Goal: Transaction & Acquisition: Purchase product/service

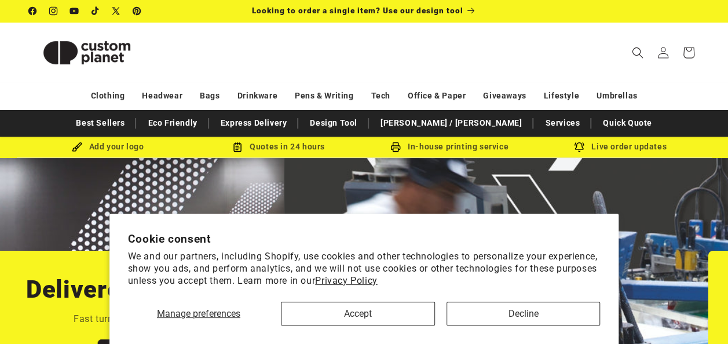
scroll to position [0, 1455]
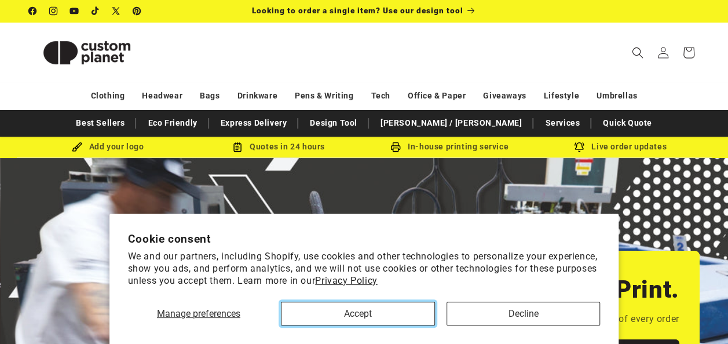
click at [385, 310] on button "Accept" at bounding box center [358, 314] width 154 height 24
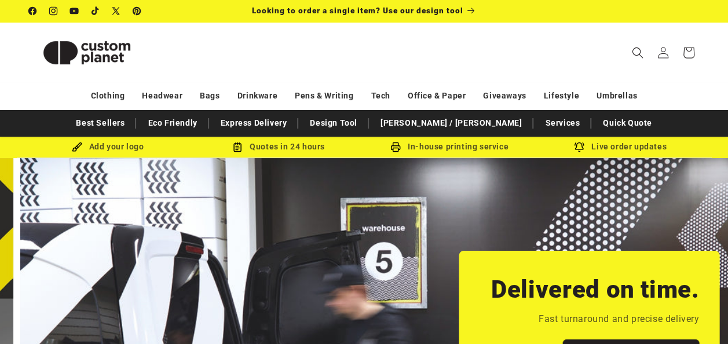
scroll to position [0, 727]
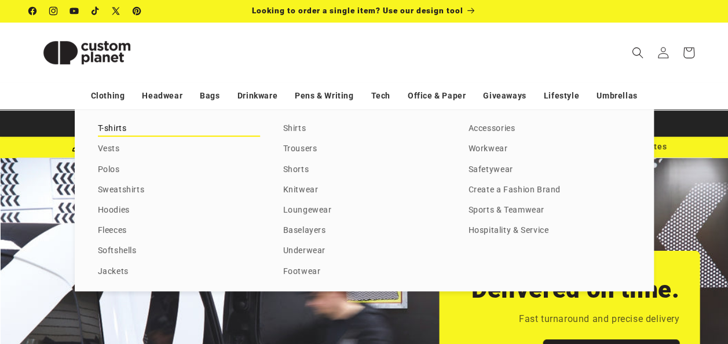
click at [111, 130] on link "T-shirts" at bounding box center [179, 129] width 162 height 16
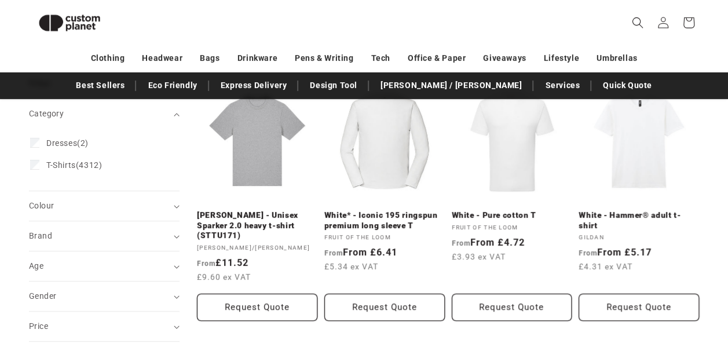
scroll to position [273, 0]
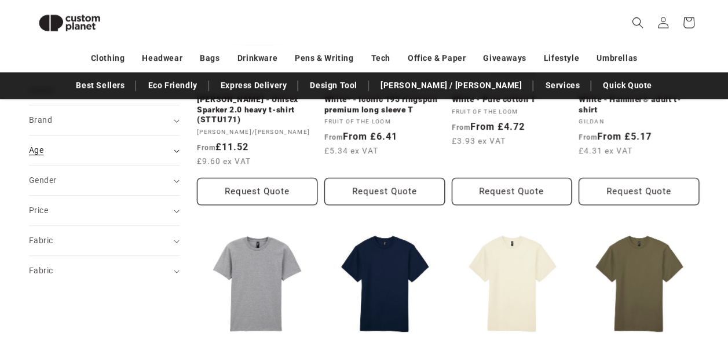
click at [167, 148] on div "Age (0)" at bounding box center [99, 150] width 141 height 12
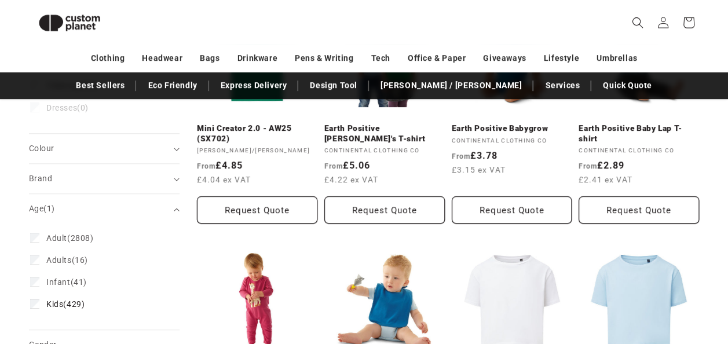
scroll to position [245, 0]
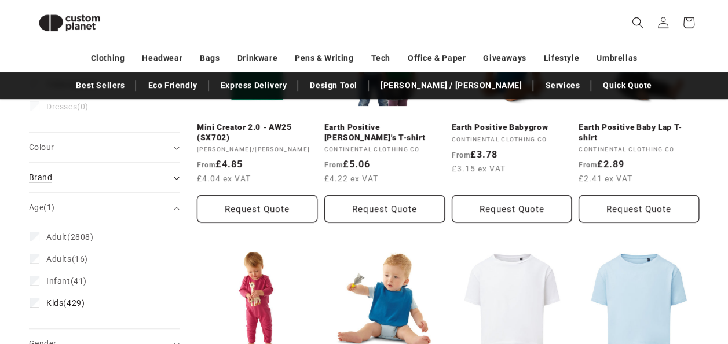
click at [167, 176] on div "Brand (0)" at bounding box center [99, 177] width 141 height 12
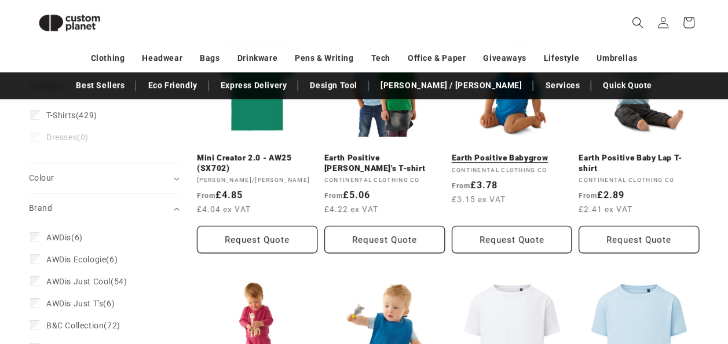
scroll to position [130, 0]
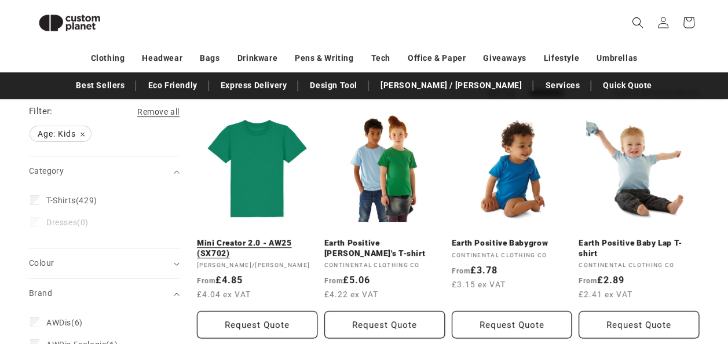
click at [276, 238] on link "Mini Creator 2.0 - AW25 (SX702)" at bounding box center [257, 248] width 120 height 20
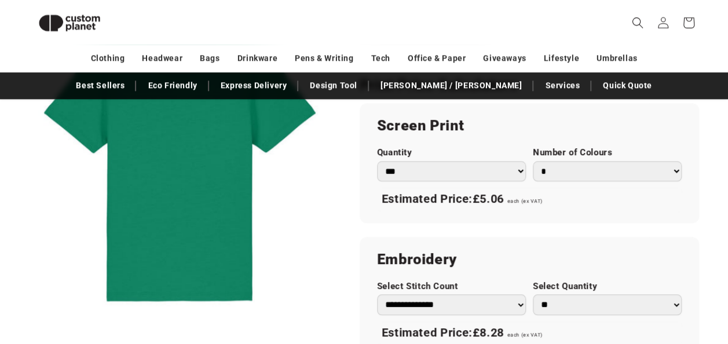
scroll to position [621, 0]
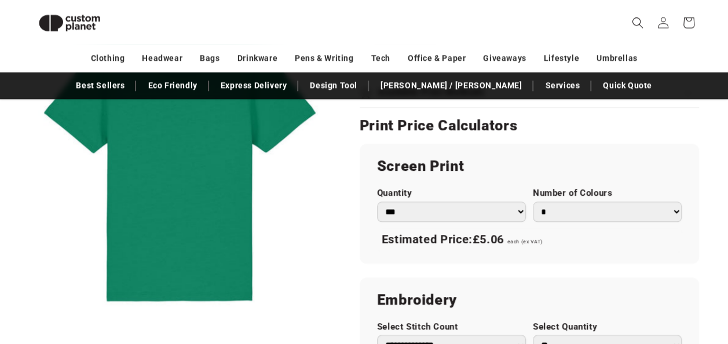
click at [516, 208] on select "*** *** *** **** **** **** ***** *****" at bounding box center [451, 211] width 149 height 20
click at [377, 201] on select "*** *** *** **** **** **** ***** *****" at bounding box center [451, 211] width 149 height 20
click at [672, 211] on select "* * * * * * *" at bounding box center [607, 211] width 149 height 20
click at [533, 201] on select "* * * * * * *" at bounding box center [607, 211] width 149 height 20
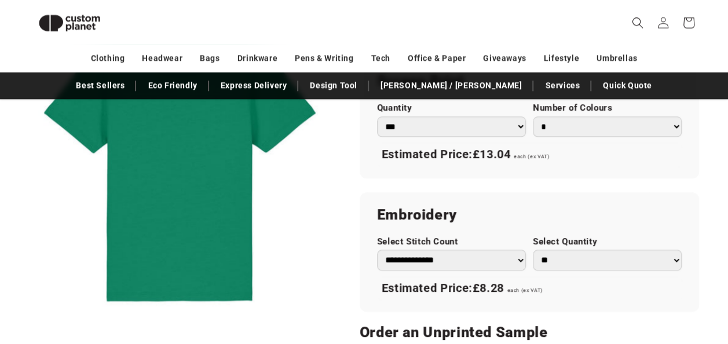
scroll to position [563, 0]
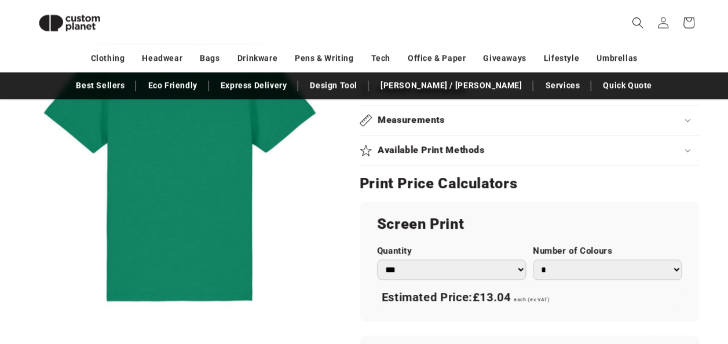
click at [505, 278] on select "*** *** *** **** **** **** ***** *****" at bounding box center [451, 269] width 149 height 20
click at [597, 232] on h2 "Screen Print" at bounding box center [529, 224] width 304 height 19
click at [671, 265] on select "* * * * * * *" at bounding box center [607, 269] width 149 height 20
select select "*"
click at [533, 259] on select "* * * * * * *" at bounding box center [607, 269] width 149 height 20
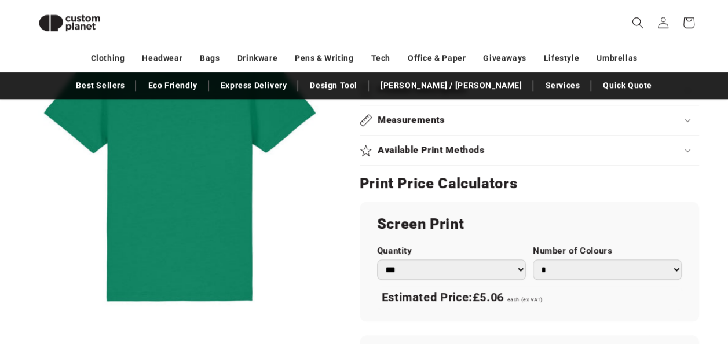
click at [585, 194] on section "[PERSON_NAME]/[PERSON_NAME] Mini Creator 2.0 - AW25 (SX702) Mini Creator 2.0 - …" at bounding box center [528, 185] width 339 height 1153
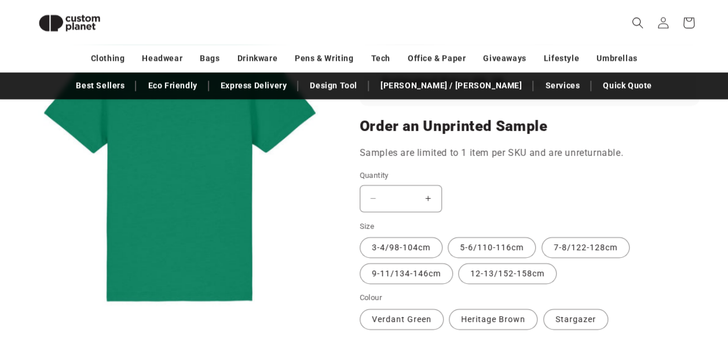
scroll to position [911, 0]
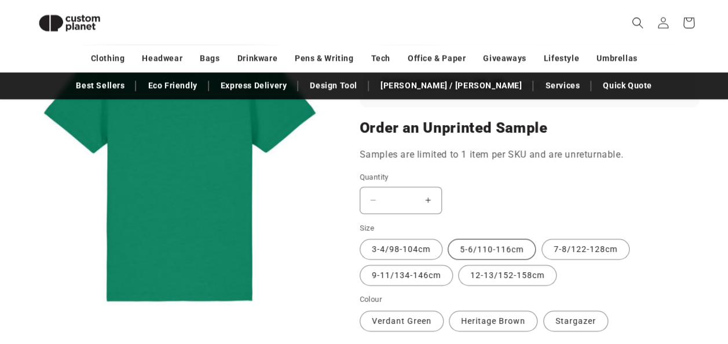
click at [498, 244] on label "5-6/110-116cm Variant sold out or unavailable" at bounding box center [491, 248] width 88 height 21
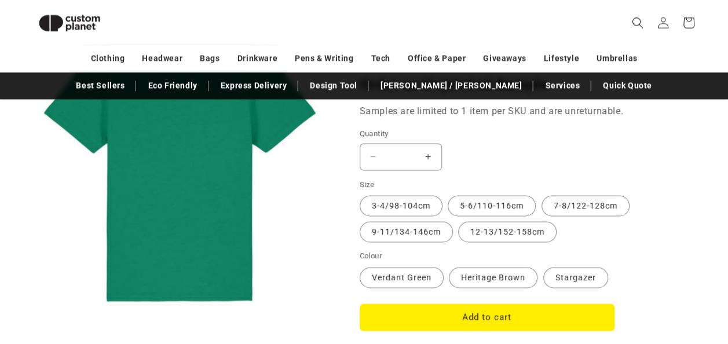
scroll to position [968, 0]
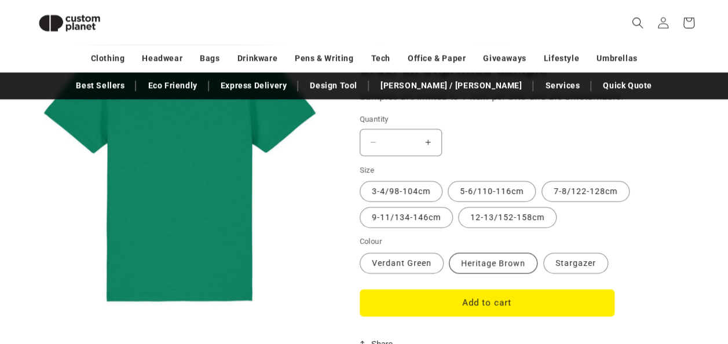
click at [488, 265] on label "Heritage Brown Variant sold out or unavailable" at bounding box center [493, 262] width 89 height 21
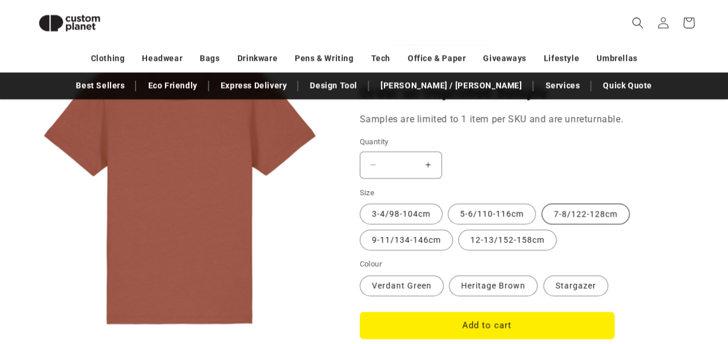
scroll to position [945, 0]
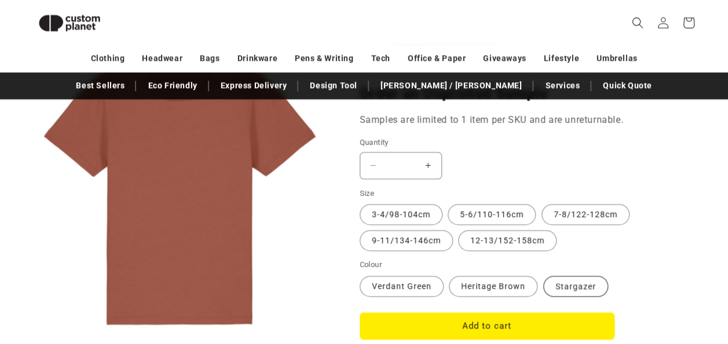
click at [570, 280] on label "Stargazer Variant sold out or unavailable" at bounding box center [575, 286] width 65 height 21
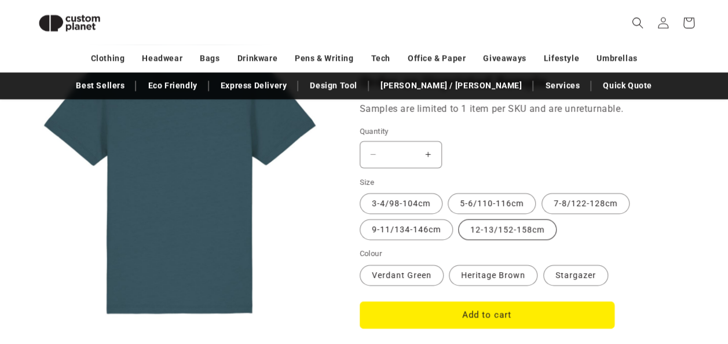
scroll to position [930, 0]
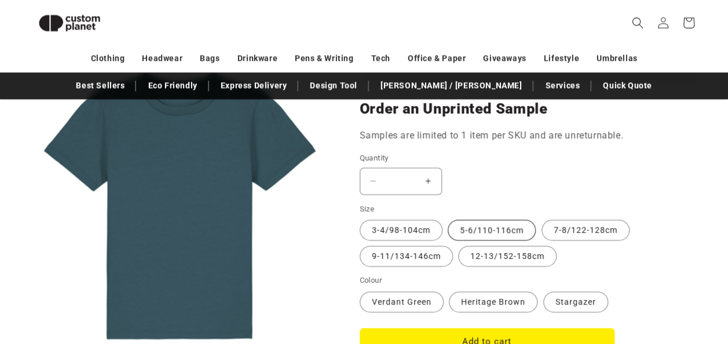
click at [482, 228] on label "5-6/110-116cm Variant sold out or unavailable" at bounding box center [491, 229] width 88 height 21
click at [409, 227] on label "3-4/98-104cm Variant sold out or unavailable" at bounding box center [400, 229] width 83 height 21
click at [433, 251] on label "9-11/134-146cm Variant sold out or unavailable" at bounding box center [405, 255] width 93 height 21
click at [509, 248] on label "12-13/152-158cm Variant sold out or unavailable" at bounding box center [507, 255] width 98 height 21
click at [507, 226] on label "5-6/110-116cm Variant sold out or unavailable" at bounding box center [491, 229] width 88 height 21
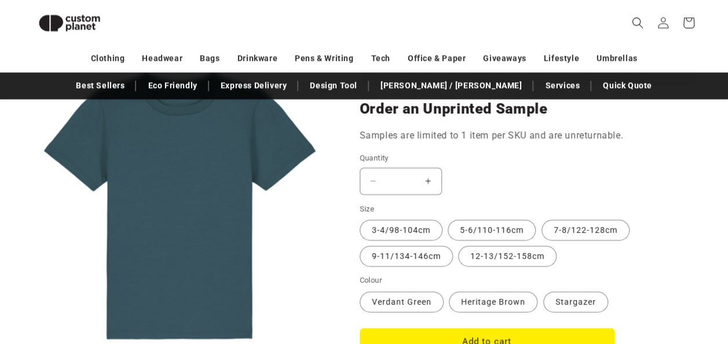
click at [556, 221] on label "7-8/122-128cm Variant sold out or unavailable" at bounding box center [585, 229] width 88 height 21
